Goal: Task Accomplishment & Management: Manage account settings

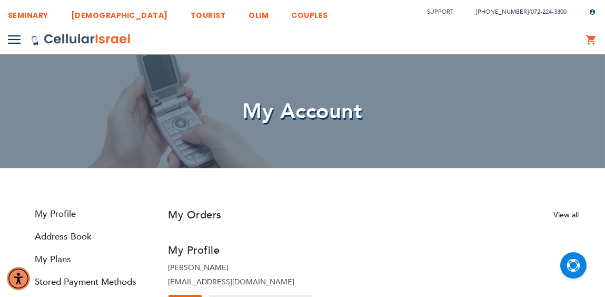
scroll to position [30, 0]
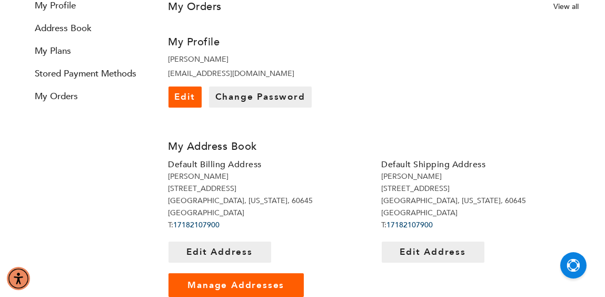
type input "[EMAIL_ADDRESS][DOMAIN_NAME]"
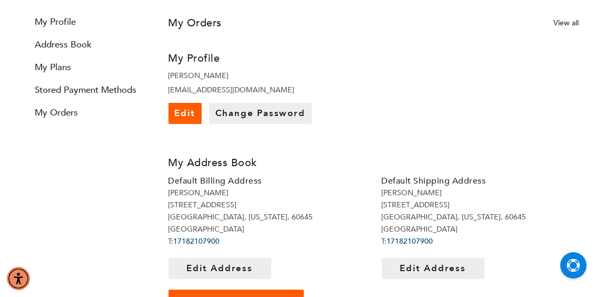
scroll to position [190, 0]
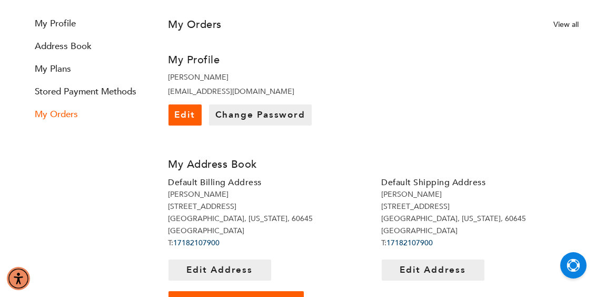
click at [60, 114] on link "My Orders" at bounding box center [89, 114] width 126 height 12
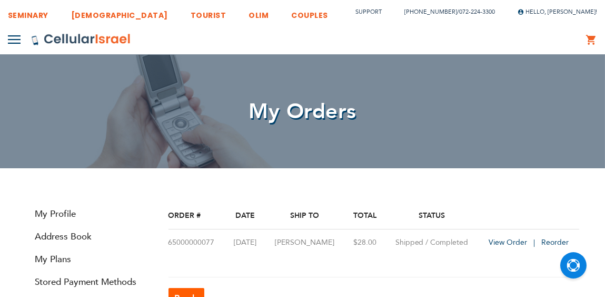
scroll to position [30, 0]
type input "[EMAIL_ADDRESS][DOMAIN_NAME]"
click at [507, 242] on span "View Order" at bounding box center [508, 242] width 38 height 10
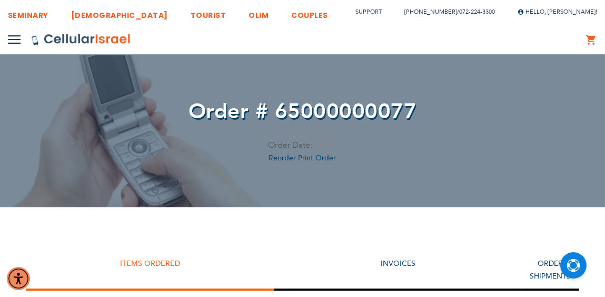
type input "[EMAIL_ADDRESS][DOMAIN_NAME]"
click at [559, 8] on span "Hello, [PERSON_NAME]!" at bounding box center [558, 12] width 80 height 8
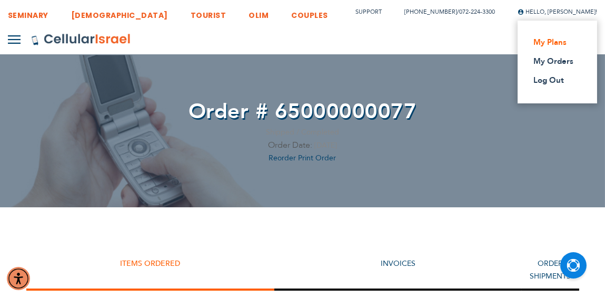
click at [554, 45] on link "My Plans" at bounding box center [555, 42] width 42 height 11
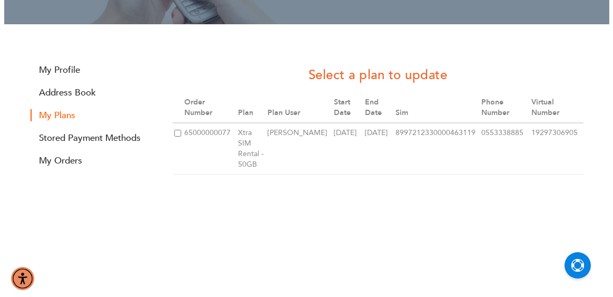
scroll to position [162, 0]
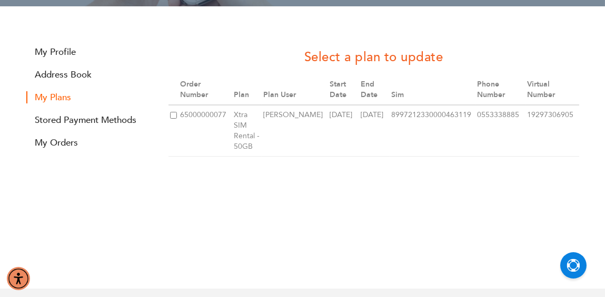
type input "[EMAIL_ADDRESS][DOMAIN_NAME]"
click at [172, 113] on input "checkbox" at bounding box center [173, 115] width 7 height 7
checkbox input "true"
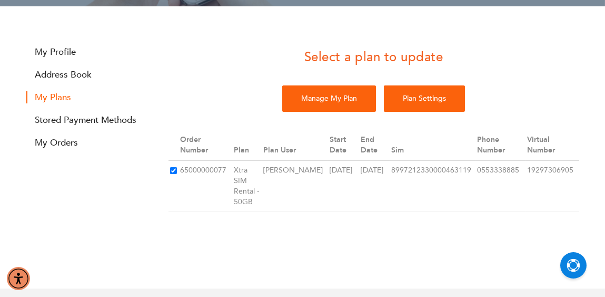
click at [406, 100] on input "Plan Settings" at bounding box center [424, 98] width 81 height 26
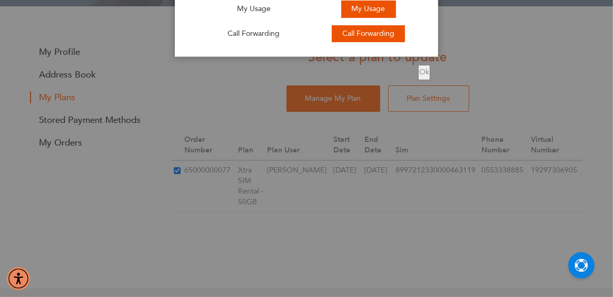
scroll to position [0, 0]
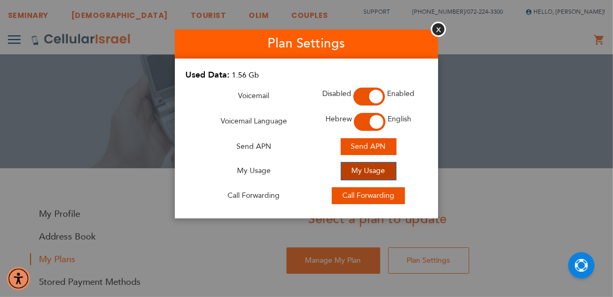
click at [382, 172] on span "My Usage" at bounding box center [369, 170] width 34 height 10
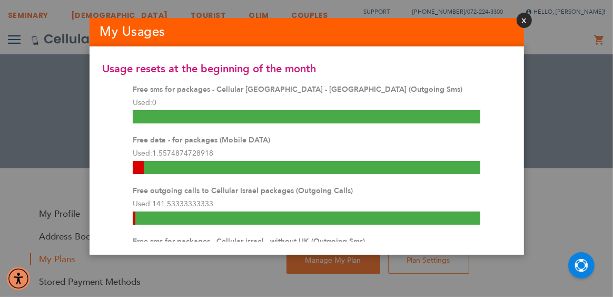
click at [524, 21] on button "Close" at bounding box center [524, 20] width 15 height 15
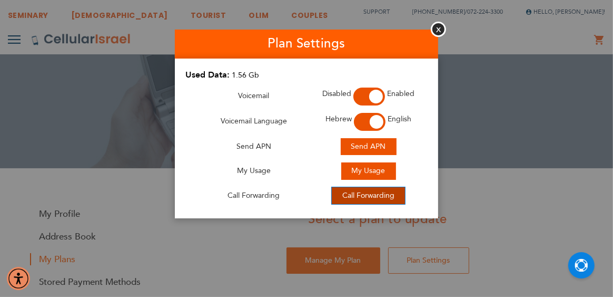
click at [359, 197] on span "Call Forwarding" at bounding box center [368, 195] width 52 height 10
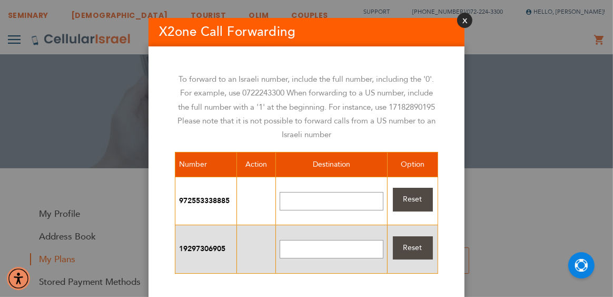
click at [464, 23] on button "Close" at bounding box center [464, 20] width 15 height 15
